Goal: Task Accomplishment & Management: Manage account settings

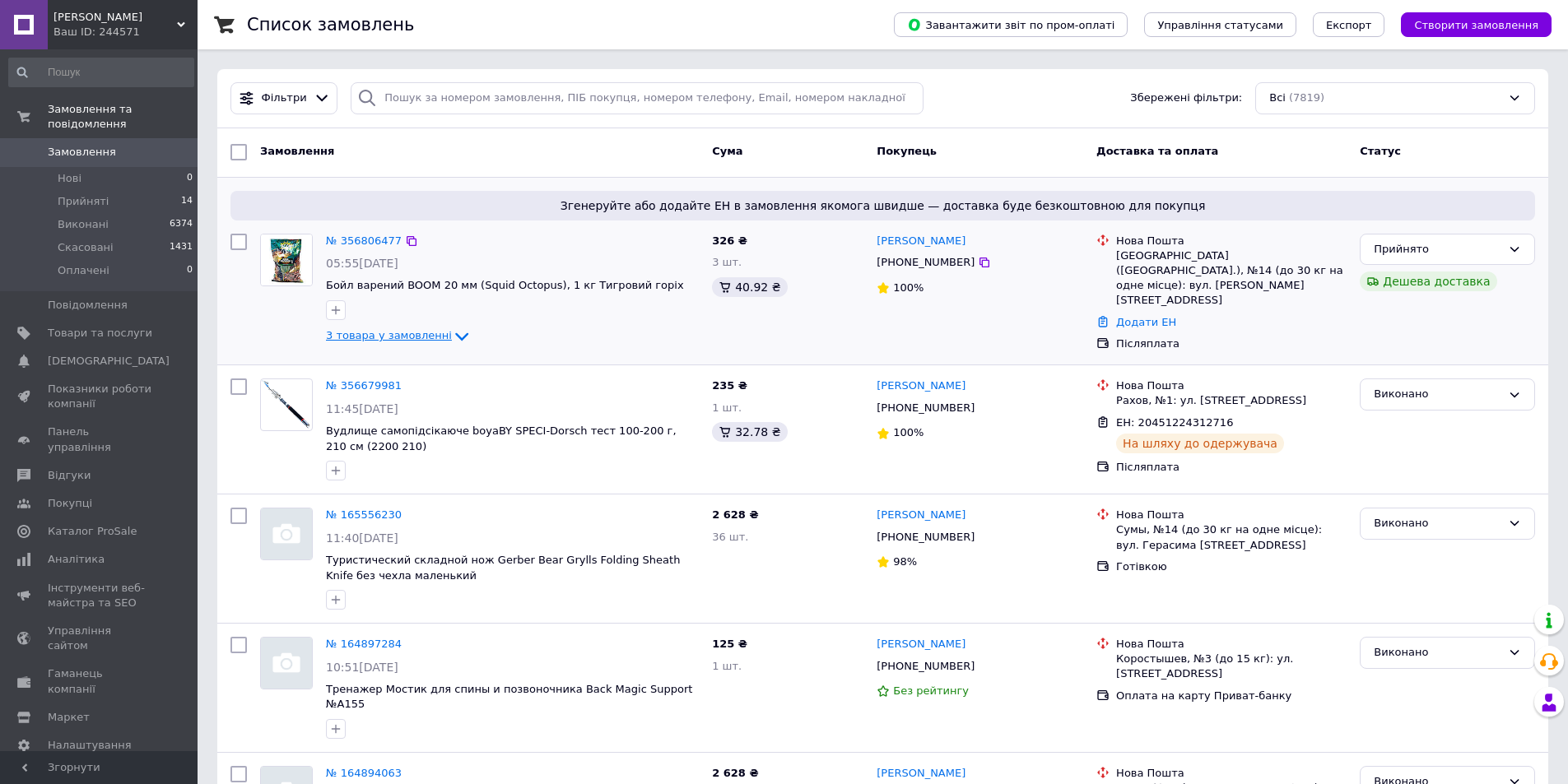
click at [395, 333] on span "3 товара у замовленні" at bounding box center [389, 335] width 125 height 12
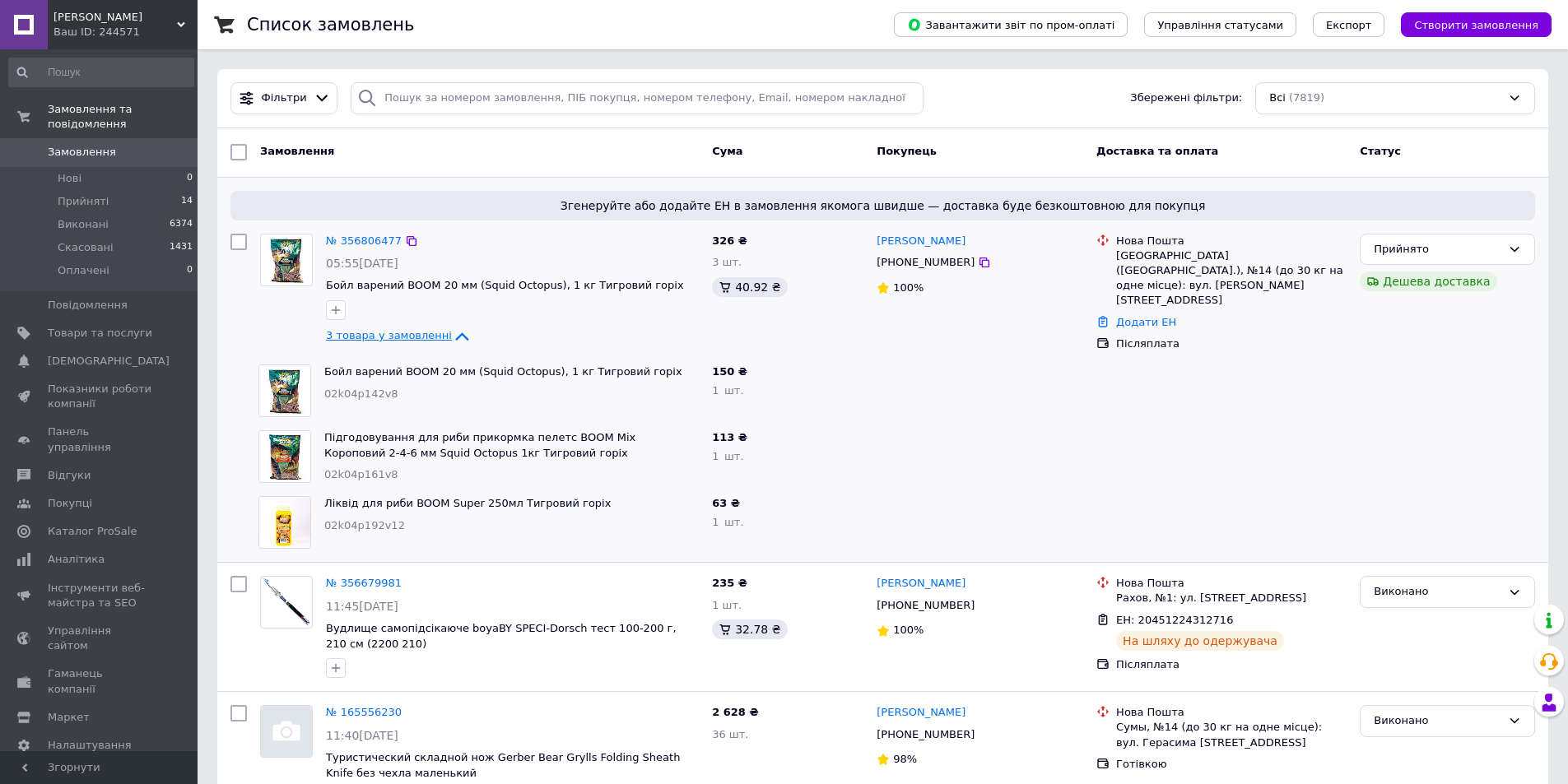
click at [453, 336] on icon at bounding box center [461, 335] width 20 height 20
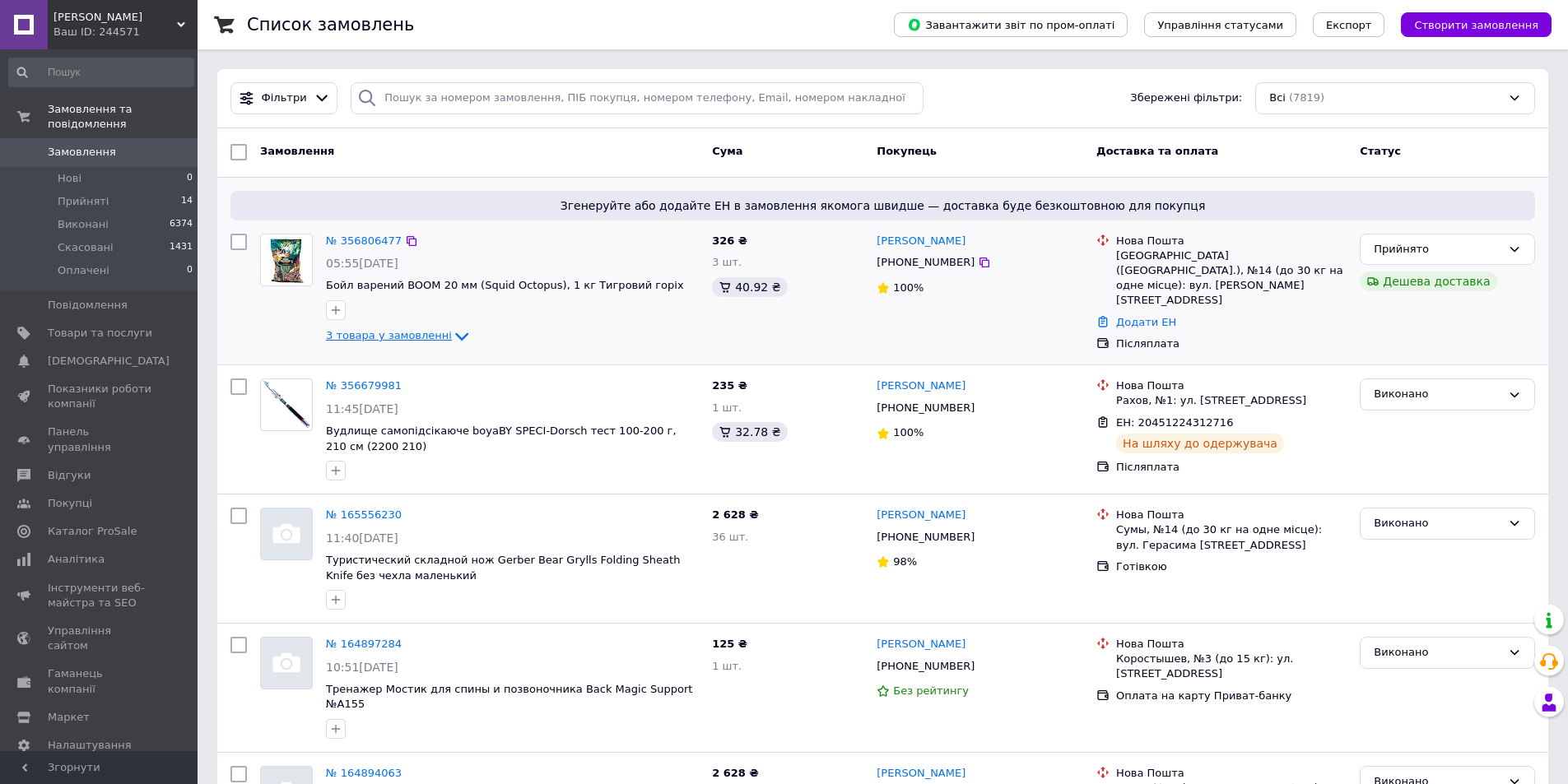
click at [452, 331] on icon at bounding box center [461, 335] width 20 height 20
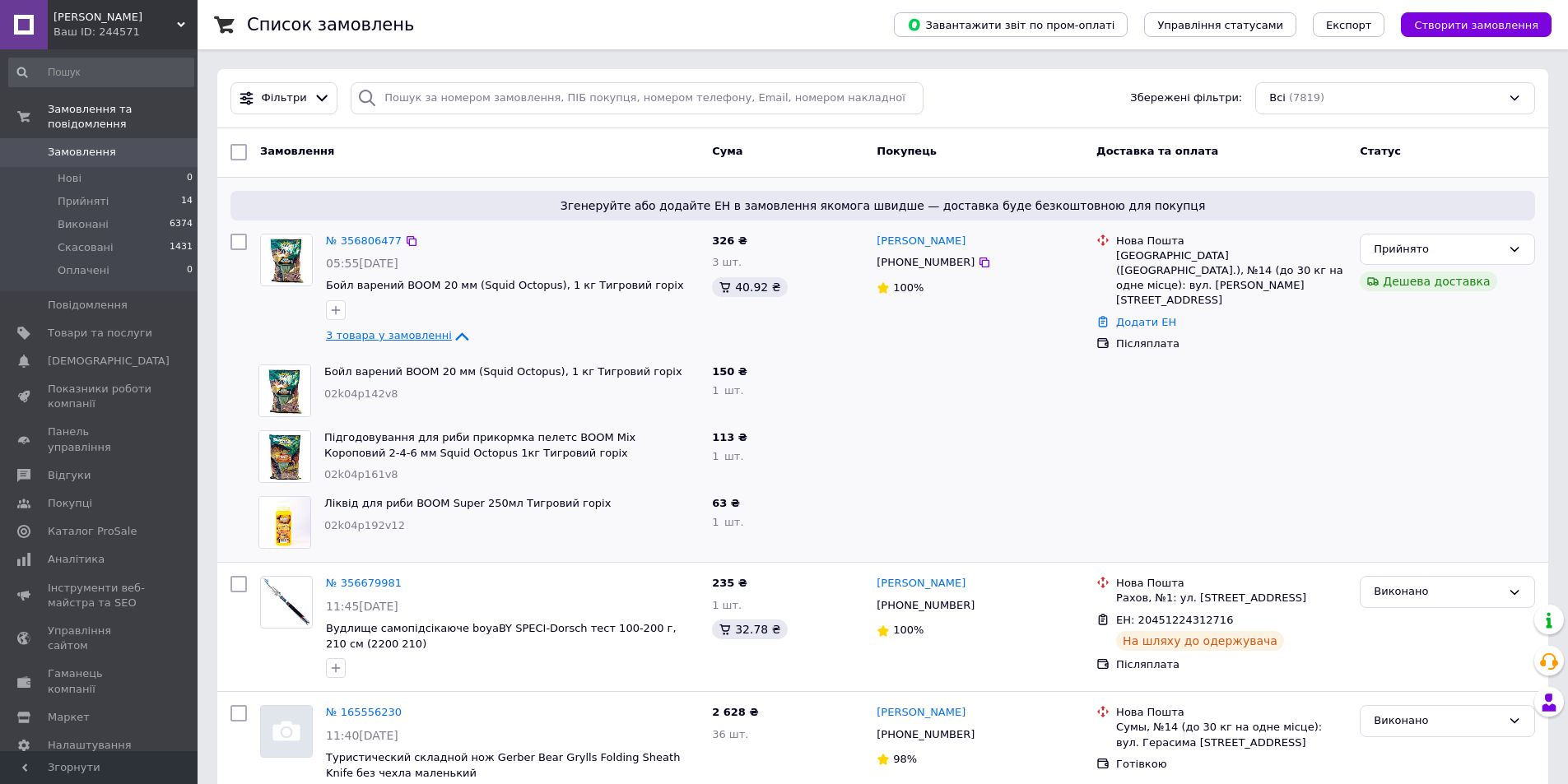
click at [418, 332] on span "3 товара у замовленні" at bounding box center [389, 335] width 125 height 12
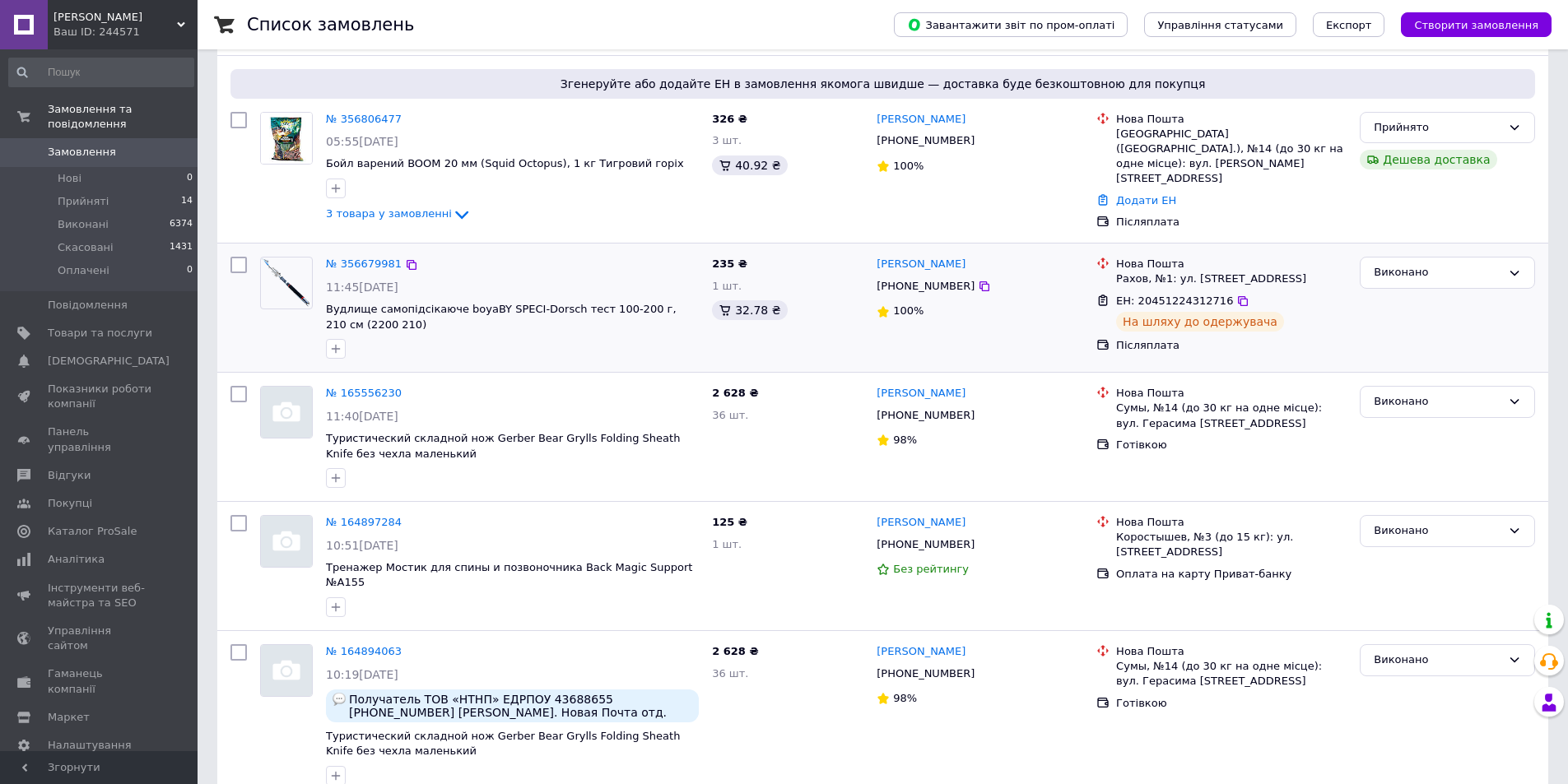
scroll to position [83, 0]
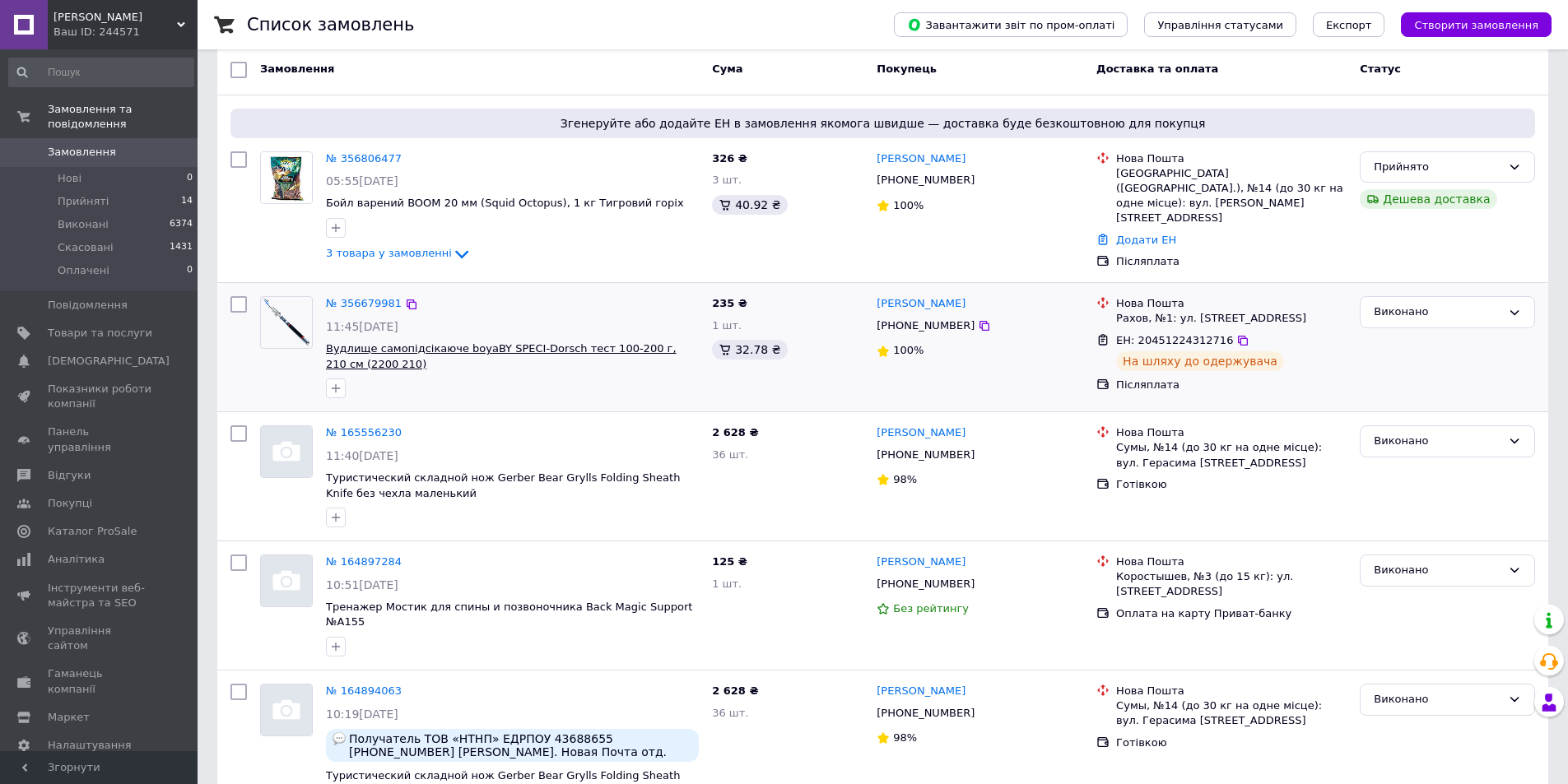
click at [369, 345] on span "Вудлище самопідсікаюче boyaBY SPECI-Dorsch тест 100-200 г, 210 см (2200 210)" at bounding box center [501, 356] width 350 height 28
